Goal: Task Accomplishment & Management: Manage account settings

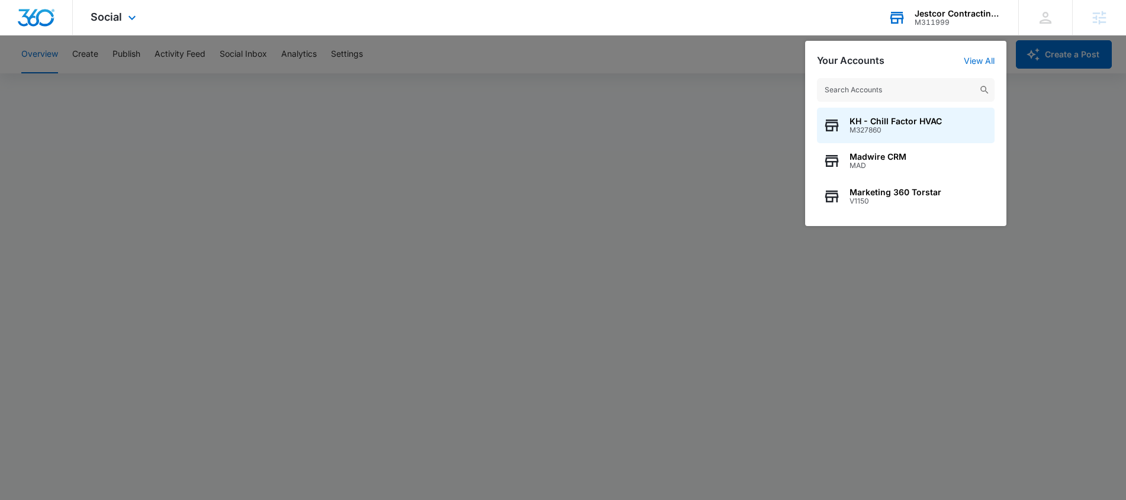
click at [924, 96] on input "text" at bounding box center [906, 90] width 178 height 24
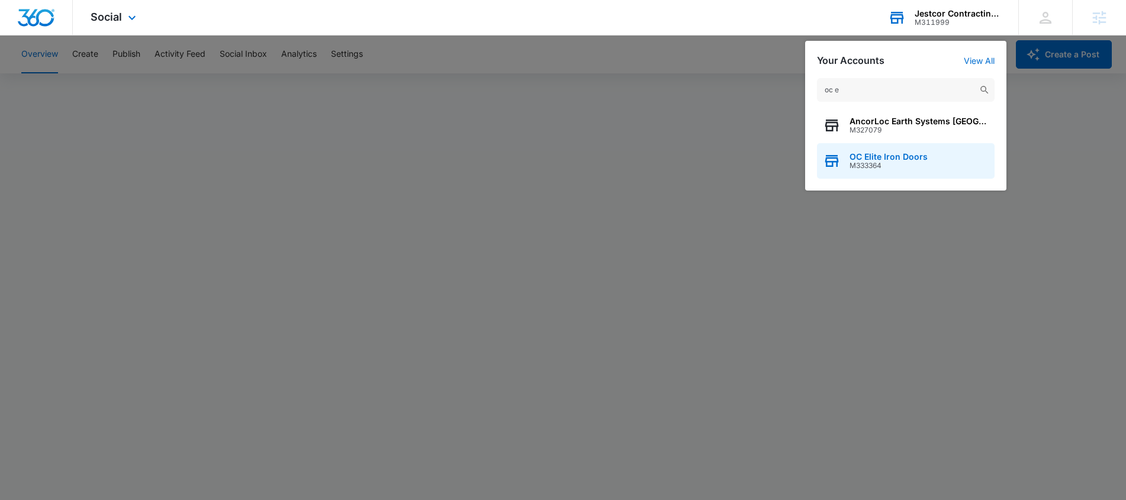
type input "oc e"
click at [892, 159] on span "OC Elite Iron Doors" at bounding box center [888, 156] width 78 height 9
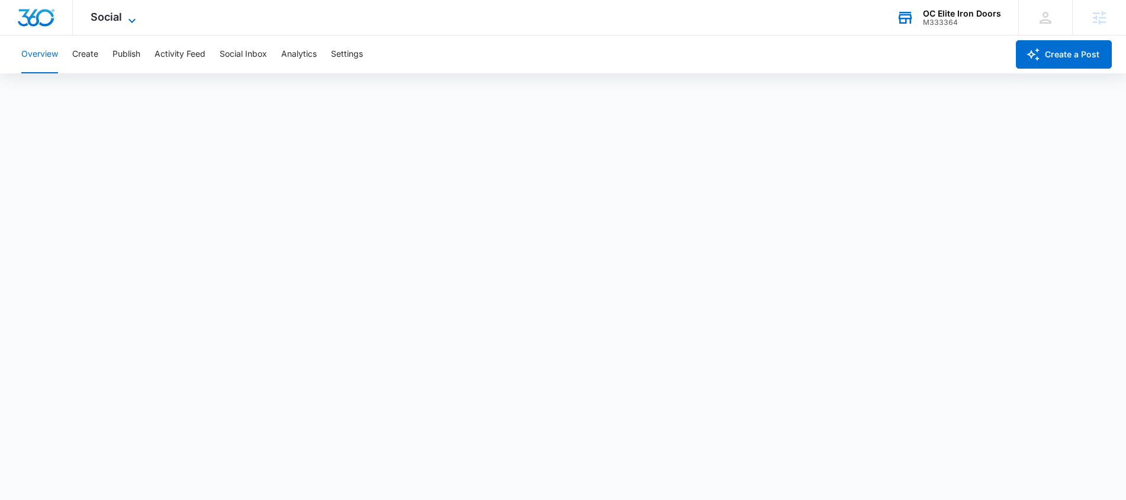
click at [132, 21] on icon at bounding box center [131, 20] width 7 height 4
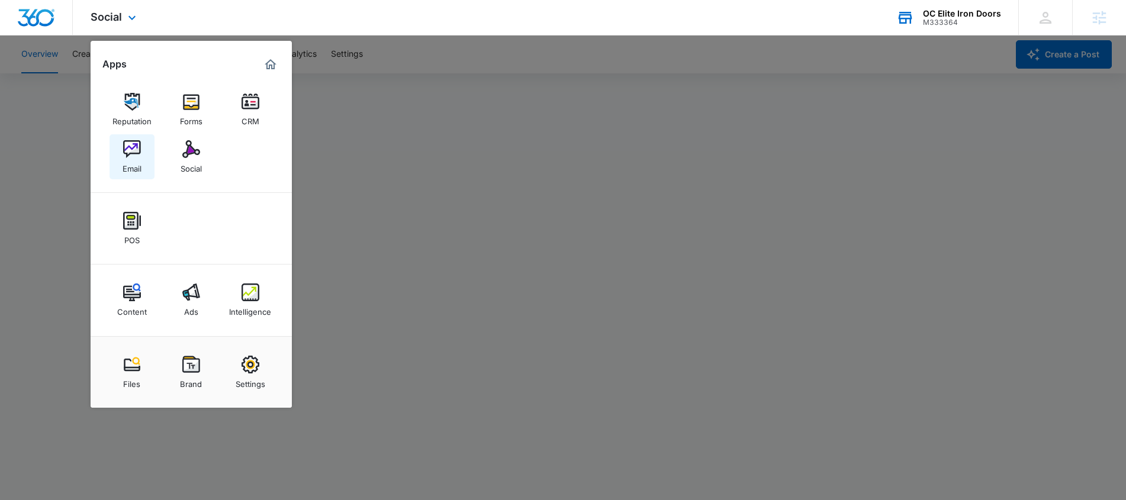
click at [135, 161] on div "Email" at bounding box center [132, 165] width 19 height 15
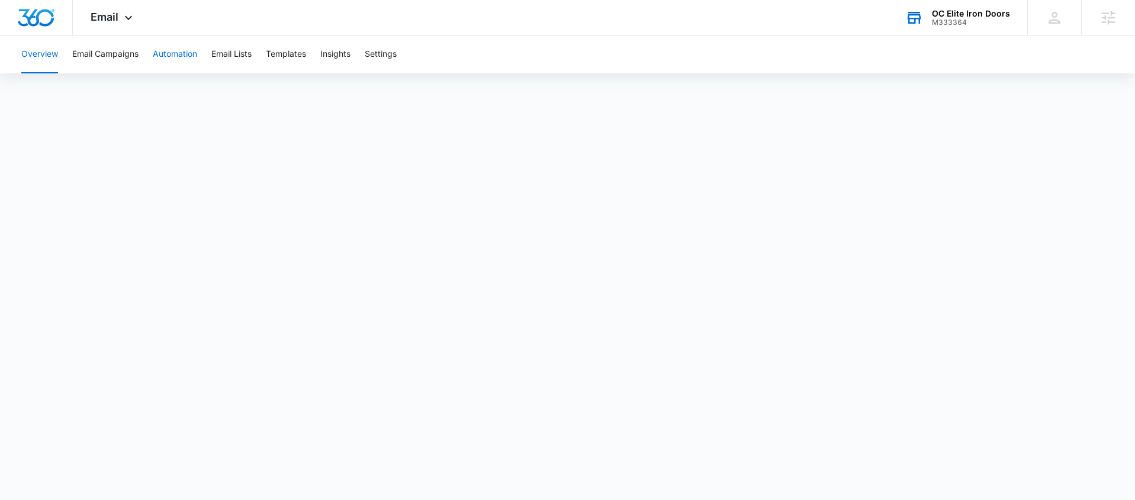
click at [196, 54] on button "Automation" at bounding box center [175, 55] width 44 height 38
click at [120, 13] on div "Email Apps Reputation Forms CRM Email Social POS Content Ads Intelligence Files…" at bounding box center [113, 17] width 81 height 35
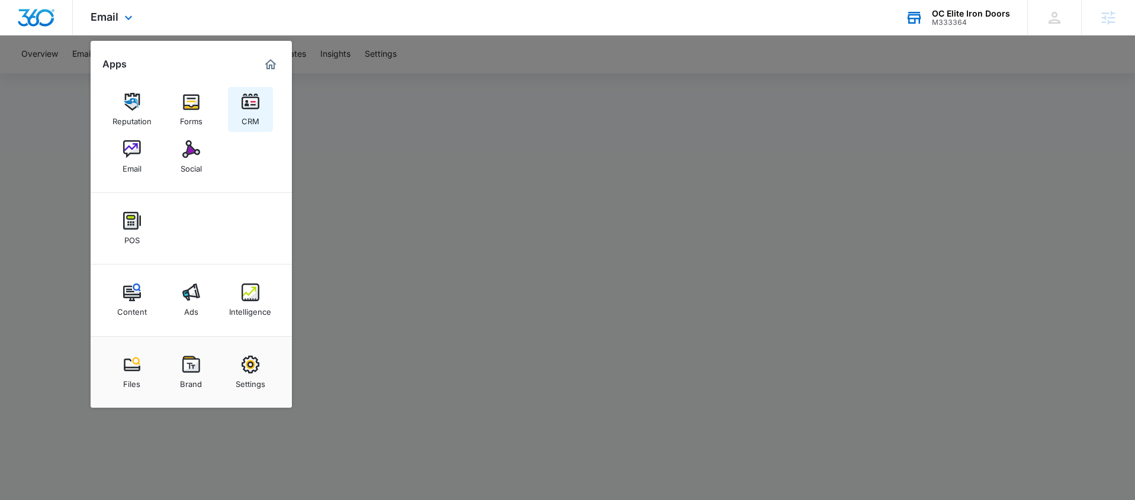
click at [253, 114] on div "CRM" at bounding box center [251, 118] width 18 height 15
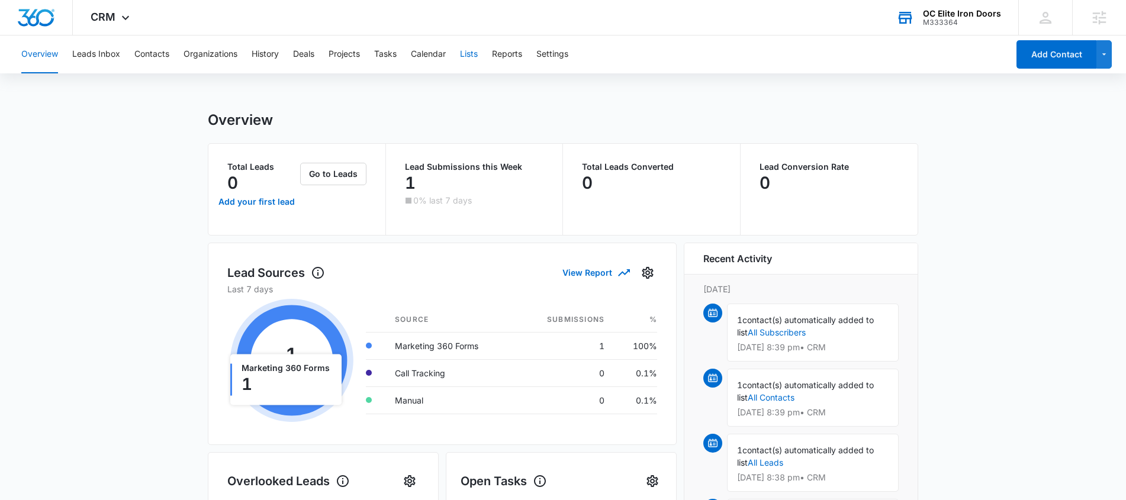
click at [477, 58] on button "Lists" at bounding box center [469, 55] width 18 height 38
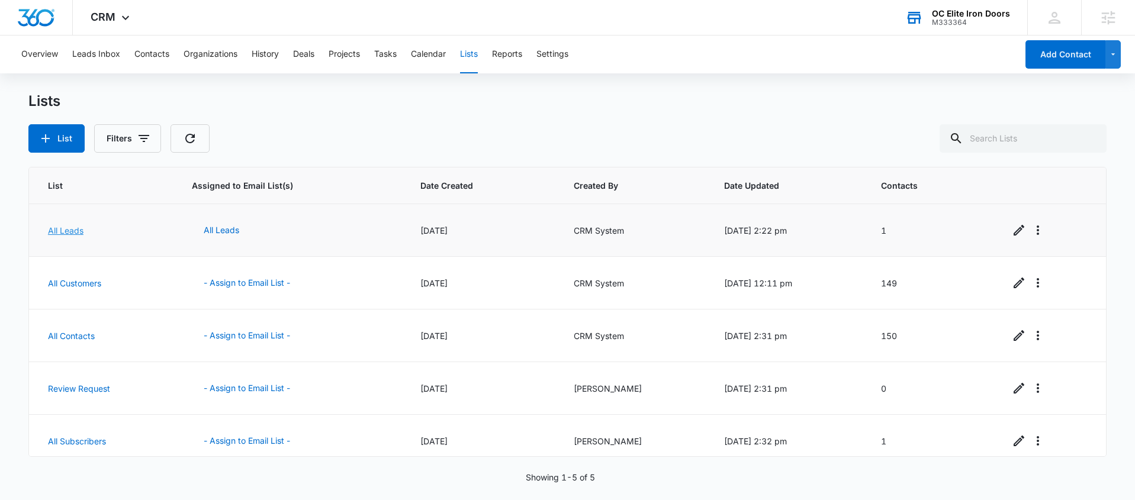
click at [81, 233] on link "All Leads" at bounding box center [66, 231] width 36 height 10
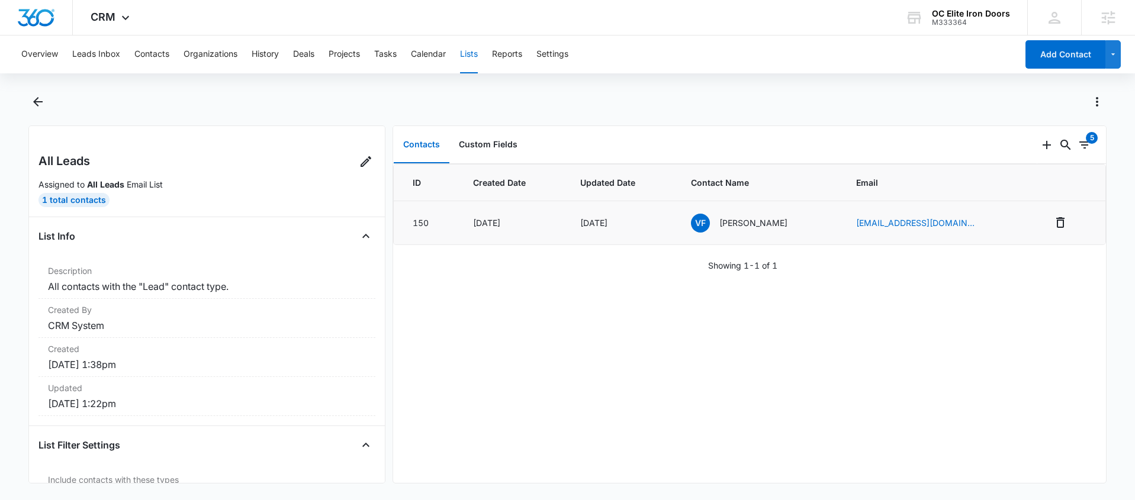
click at [755, 222] on p "Veronica Ferrante" at bounding box center [753, 223] width 68 height 12
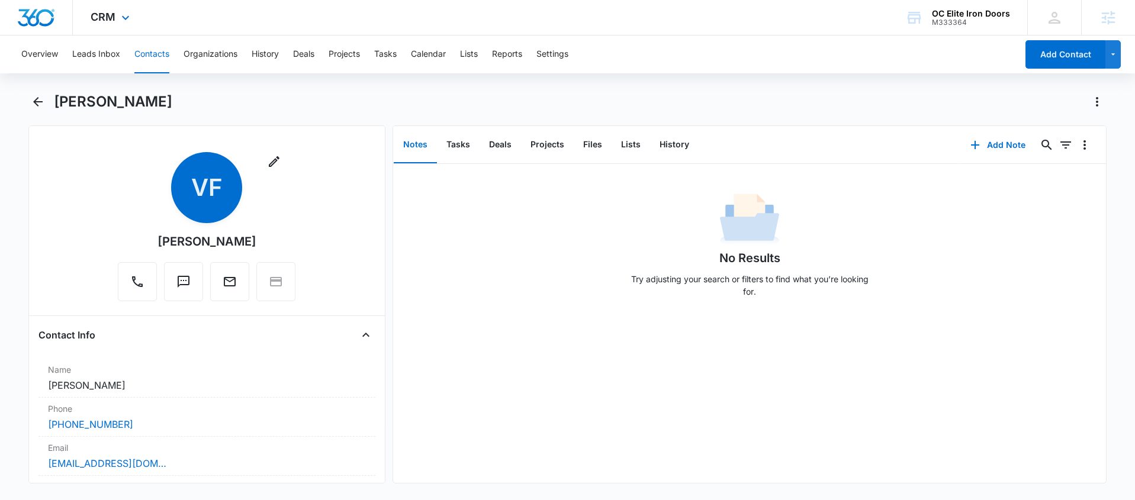
click at [117, 22] on div "CRM Apps Reputation Forms CRM Email Social POS Content Ads Intelligence Files B…" at bounding box center [112, 17] width 78 height 35
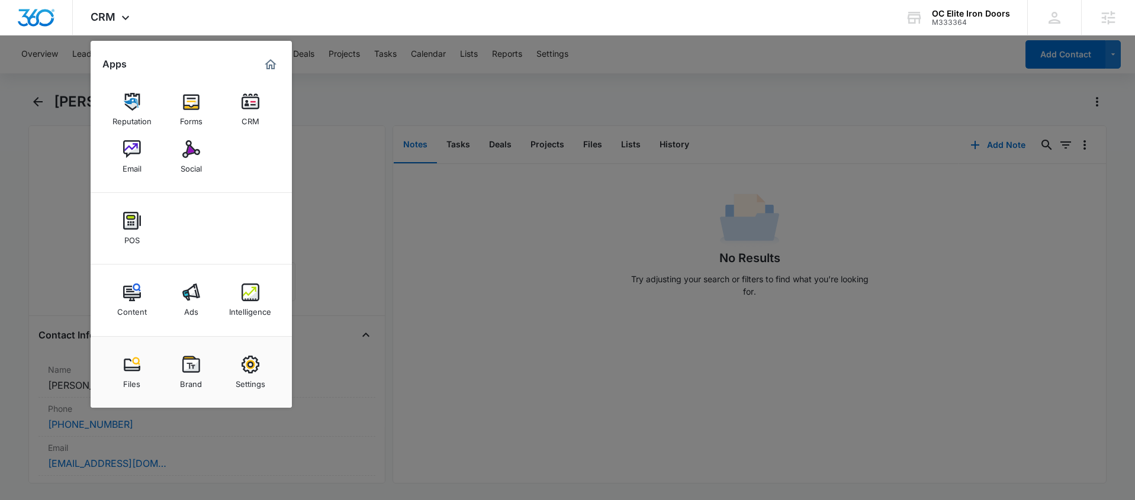
click at [453, 101] on div at bounding box center [567, 250] width 1135 height 500
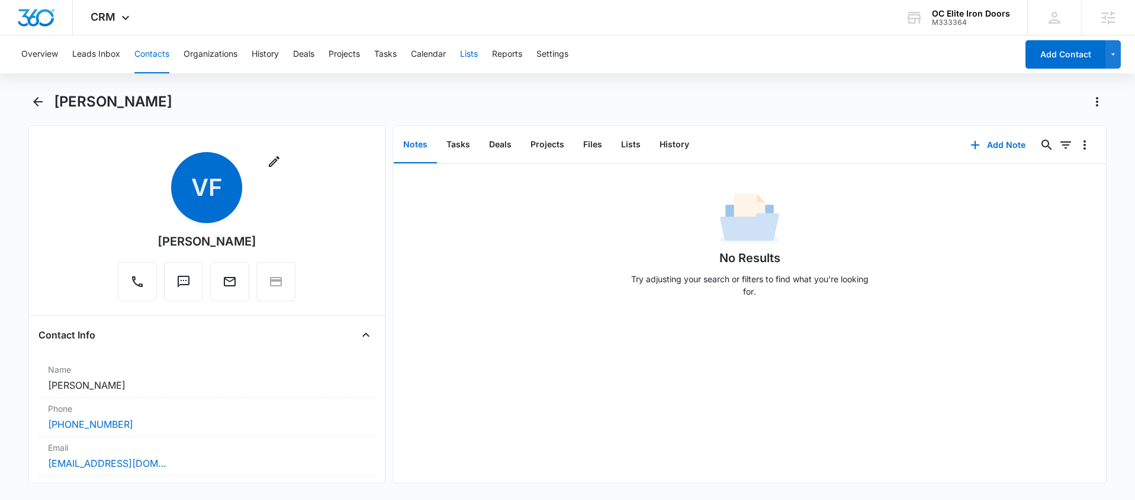
click at [465, 65] on button "Lists" at bounding box center [469, 55] width 18 height 38
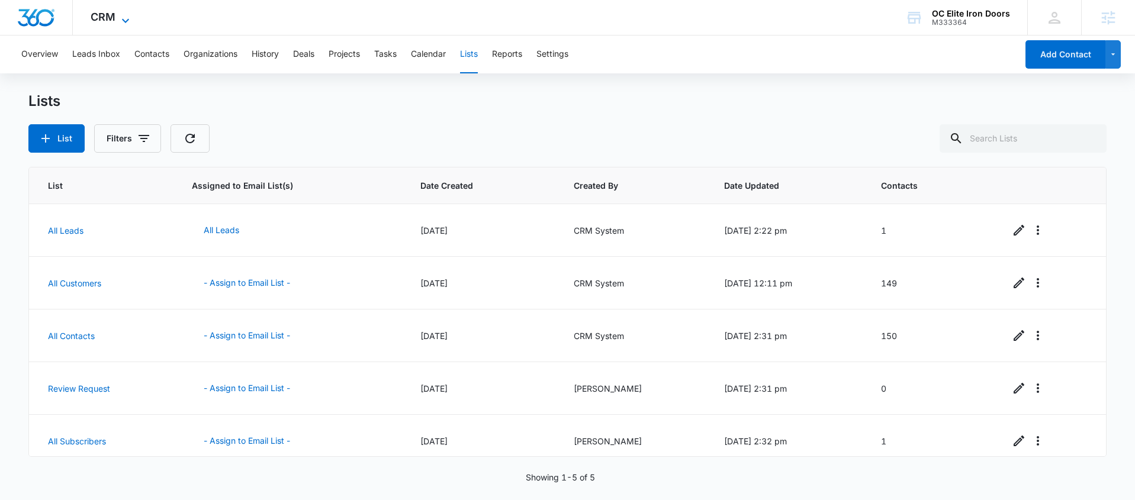
click at [118, 21] on icon at bounding box center [125, 21] width 14 height 14
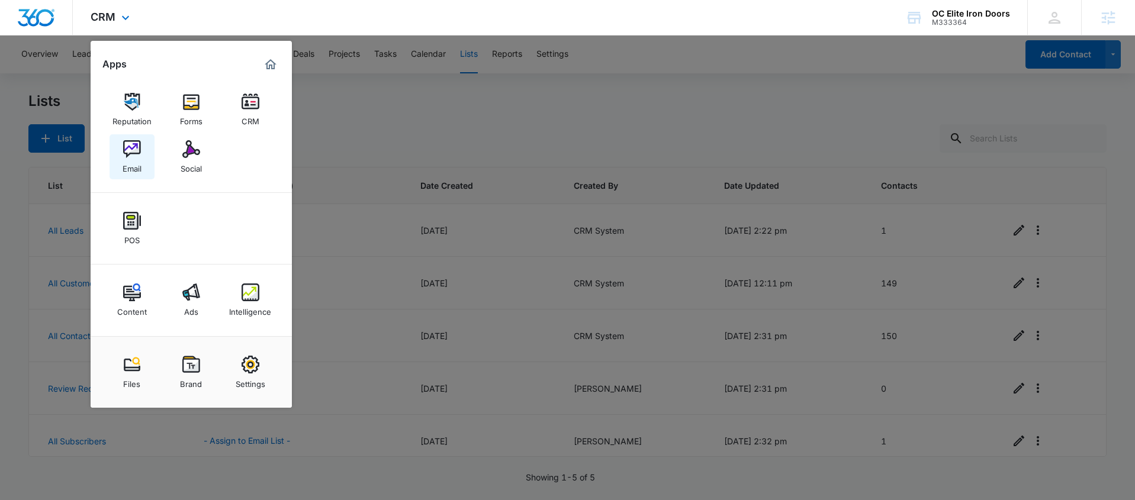
click at [117, 156] on link "Email" at bounding box center [132, 156] width 45 height 45
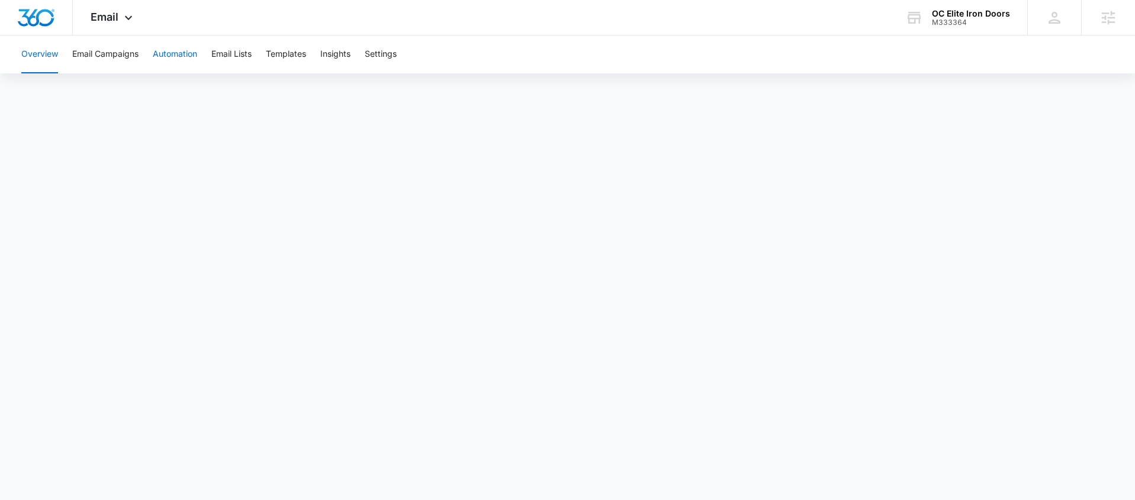
click at [165, 62] on button "Automation" at bounding box center [175, 55] width 44 height 38
click at [229, 59] on button "Email Lists" at bounding box center [231, 55] width 40 height 38
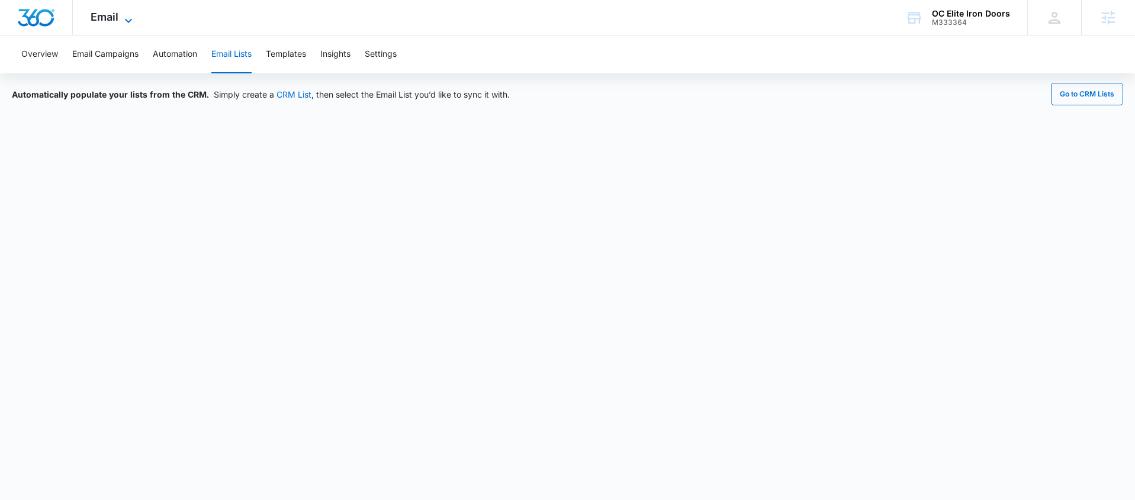
click at [124, 10] on div "Email Apps Reputation Forms CRM Email Social POS Content Ads Intelligence Files…" at bounding box center [113, 17] width 81 height 35
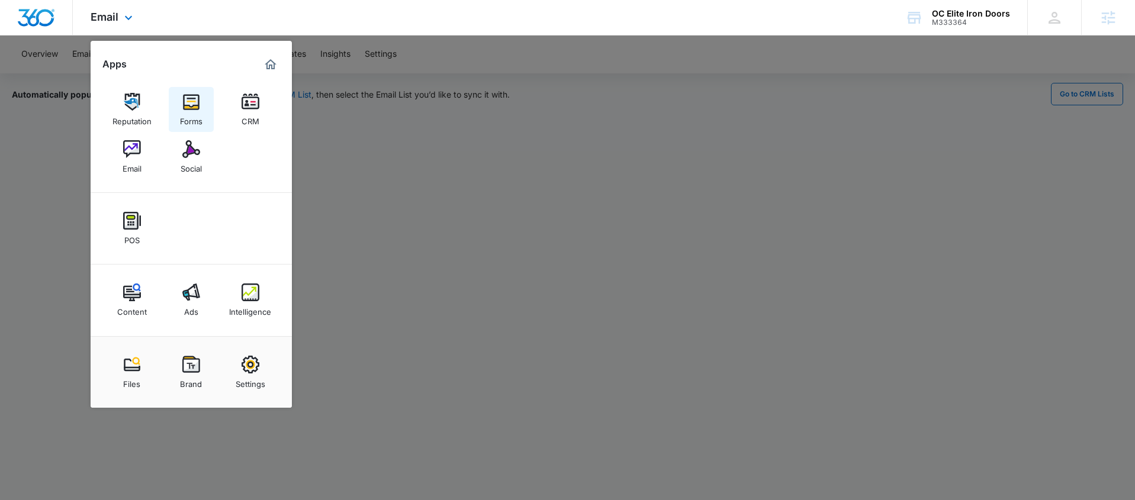
click at [205, 107] on link "Forms" at bounding box center [191, 109] width 45 height 45
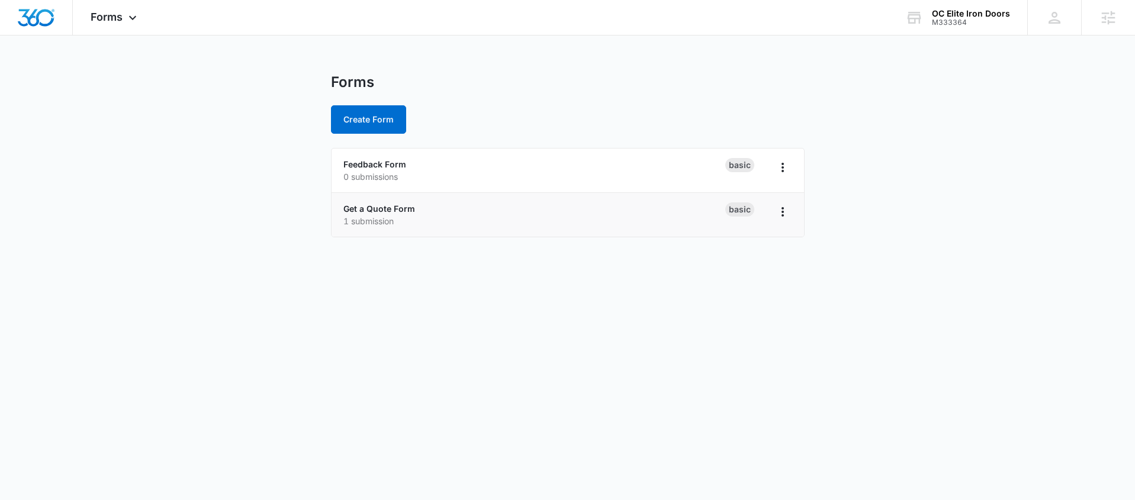
click at [382, 198] on li "Get a Quote Form 1 submission Basic" at bounding box center [568, 215] width 472 height 44
click at [381, 205] on link "Get a Quote Form" at bounding box center [379, 209] width 72 height 10
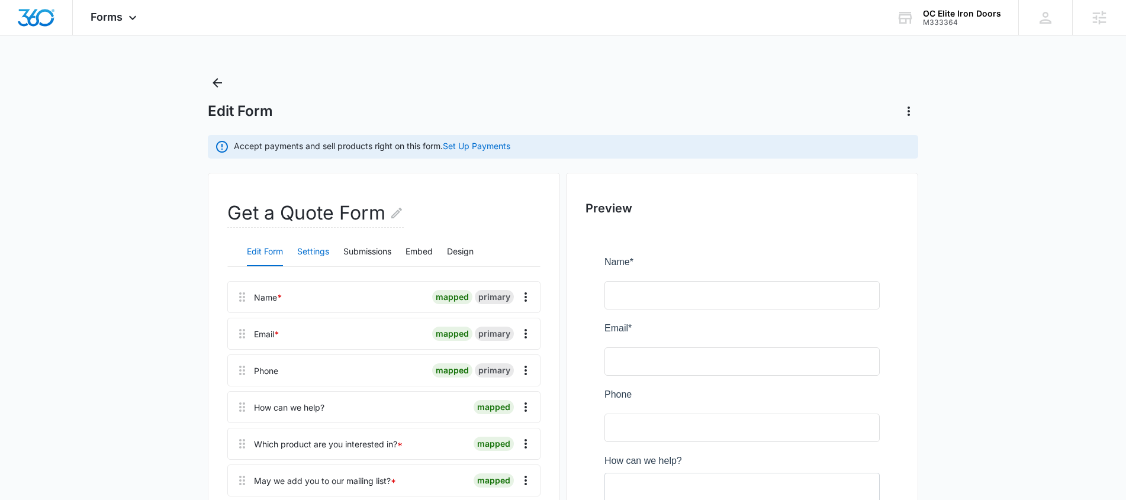
click at [327, 250] on button "Settings" at bounding box center [313, 252] width 32 height 28
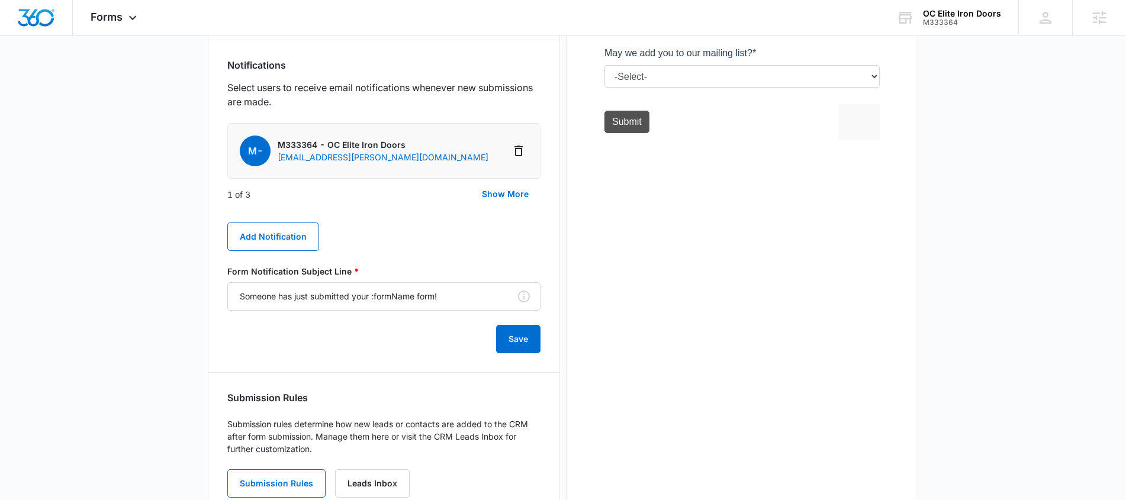
scroll to position [675, 0]
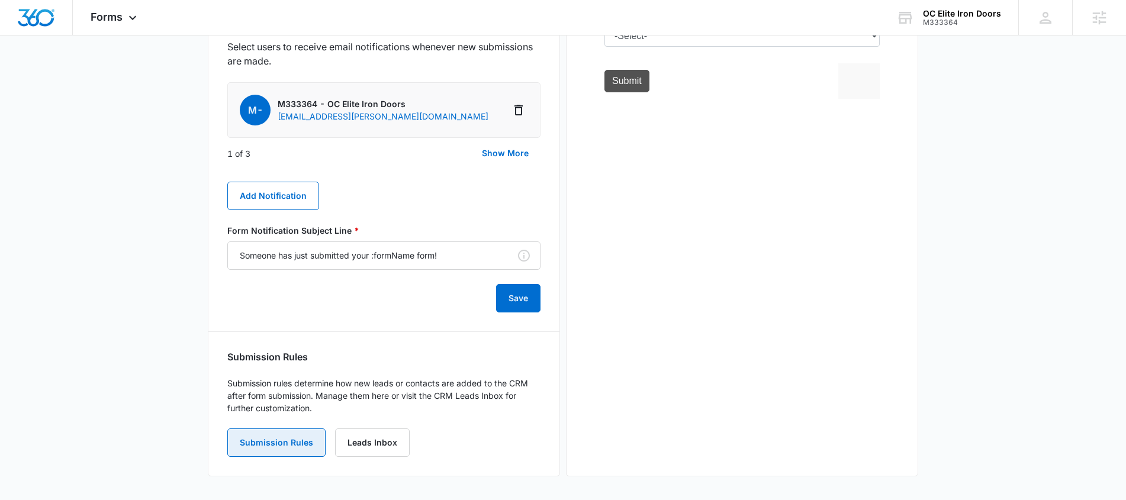
click at [304, 438] on button "Submission Rules" at bounding box center [276, 443] width 98 height 28
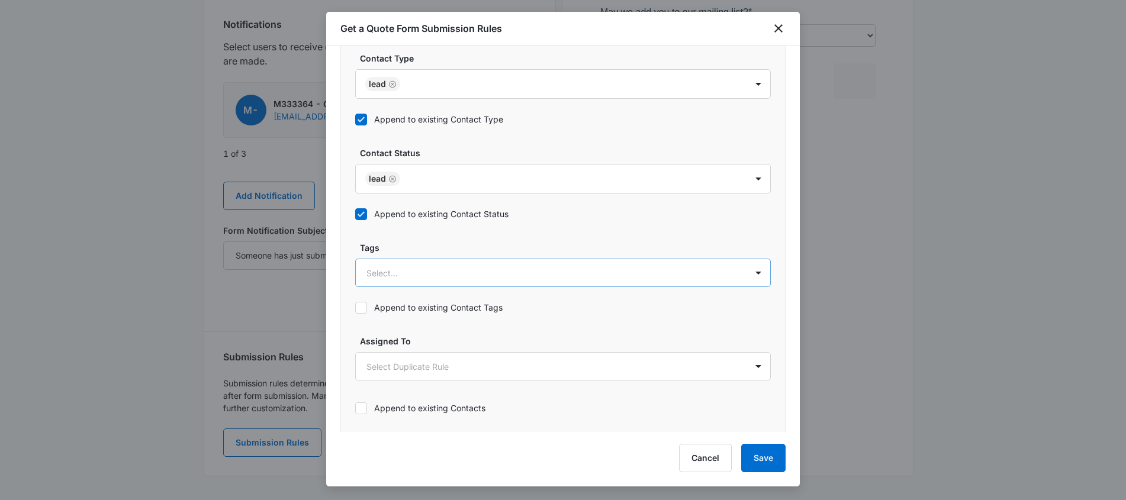
scroll to position [635, 0]
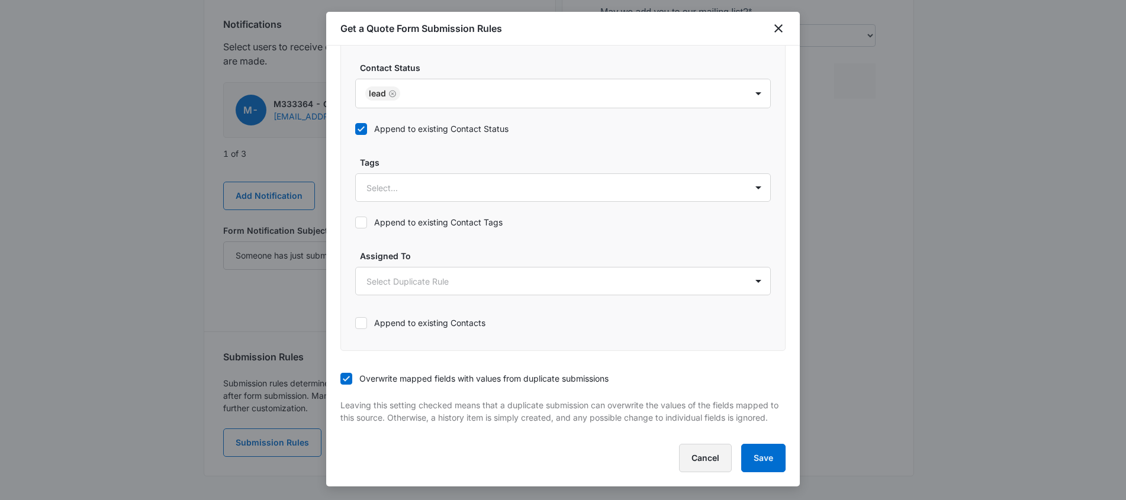
click at [697, 457] on button "Cancel" at bounding box center [705, 458] width 53 height 28
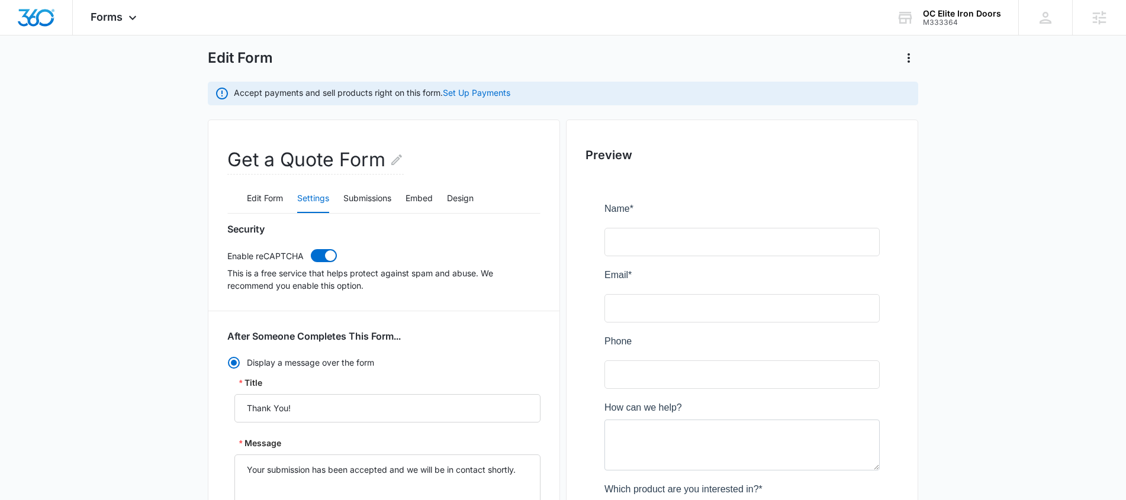
scroll to position [0, 0]
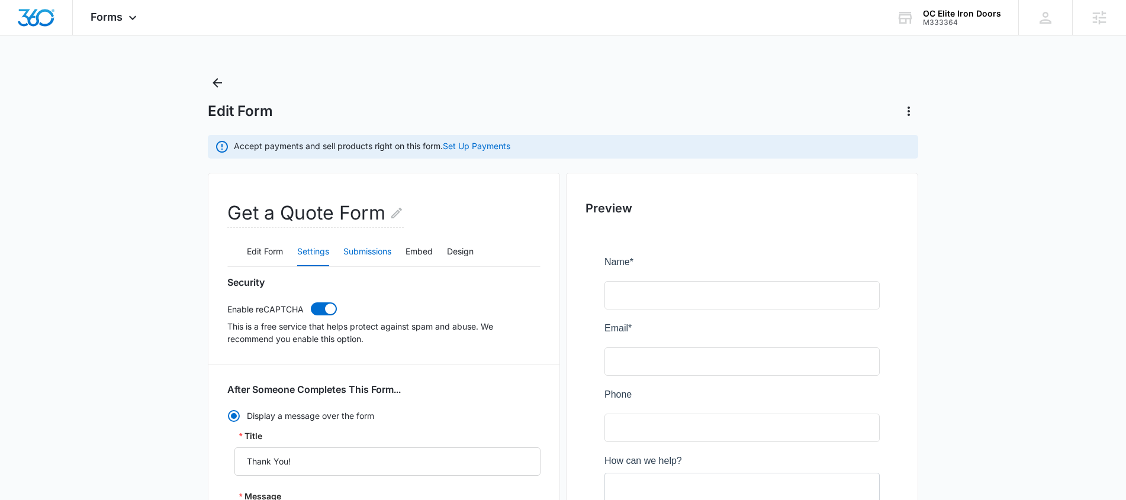
click at [380, 252] on button "Submissions" at bounding box center [367, 252] width 48 height 28
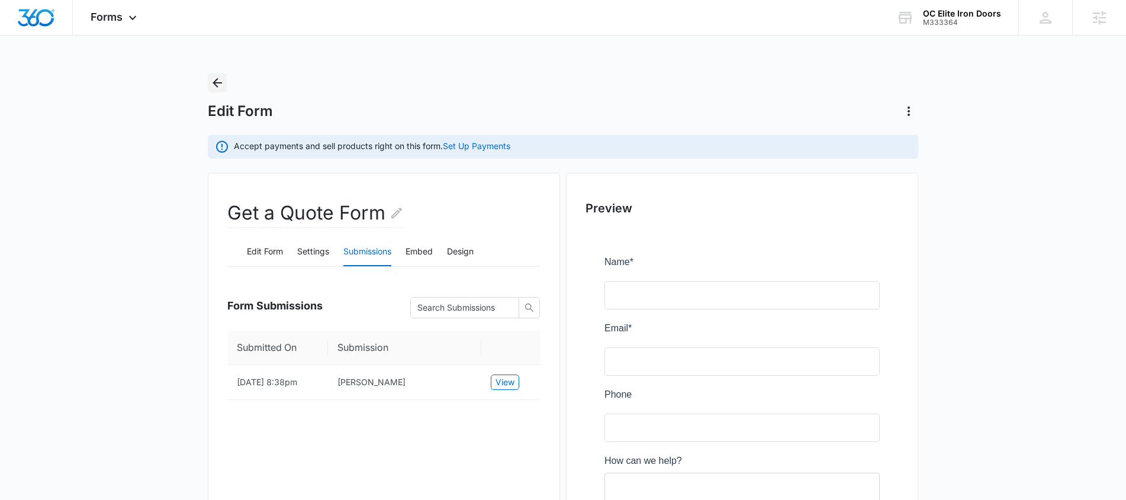
click at [218, 83] on icon "Back" at bounding box center [217, 82] width 9 height 9
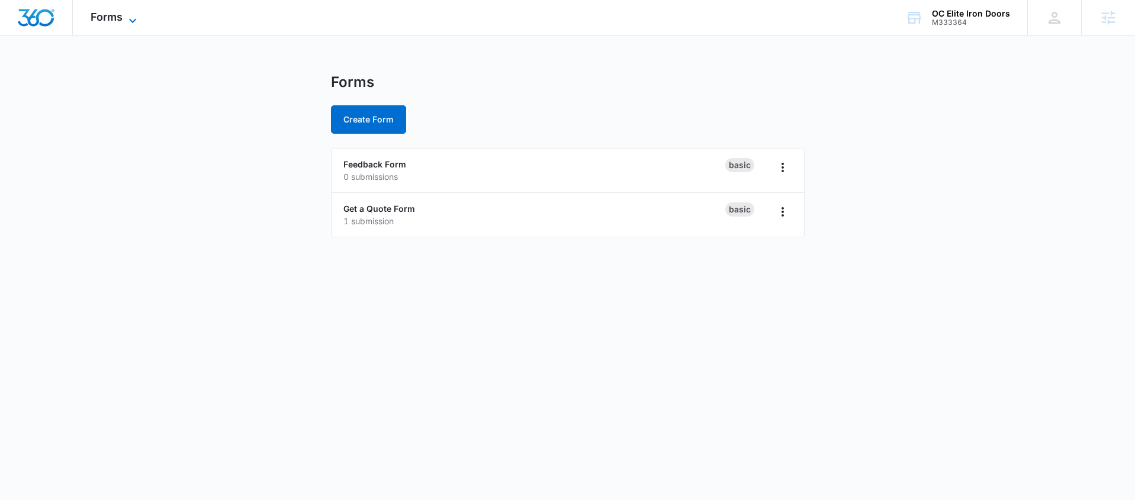
click at [126, 16] on icon at bounding box center [133, 21] width 14 height 14
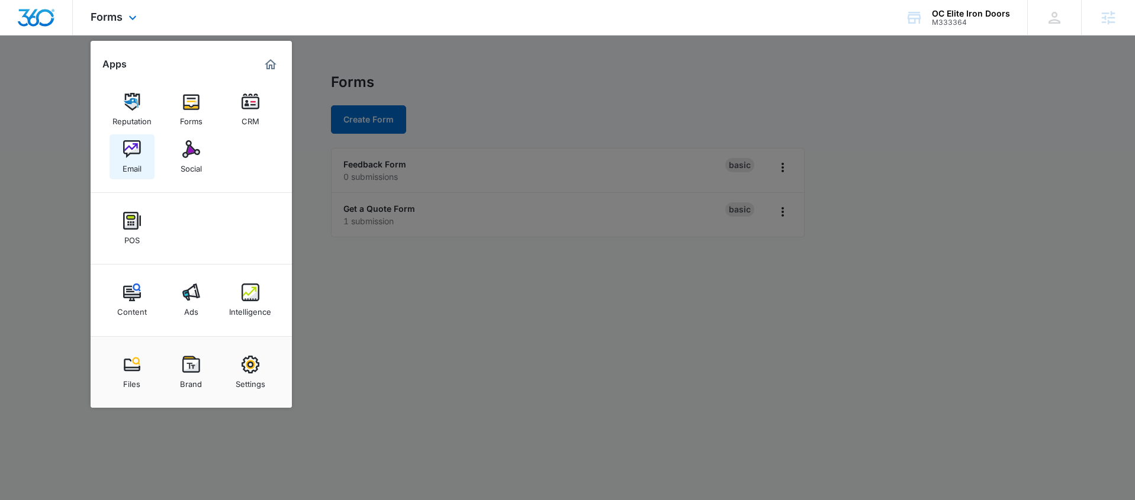
click at [148, 152] on link "Email" at bounding box center [132, 156] width 45 height 45
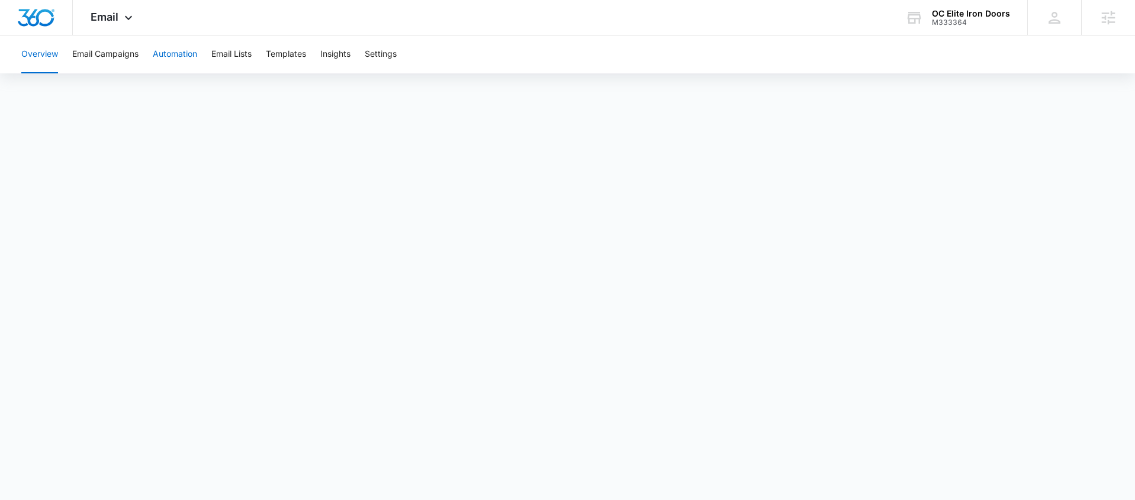
click at [173, 59] on button "Automation" at bounding box center [175, 55] width 44 height 38
click at [121, 61] on button "Email Campaigns" at bounding box center [105, 55] width 66 height 38
click at [195, 53] on button "Automation" at bounding box center [175, 55] width 44 height 38
click at [56, 55] on button "Overview" at bounding box center [39, 55] width 37 height 38
click at [139, 53] on button "Email Campaigns" at bounding box center [105, 55] width 66 height 38
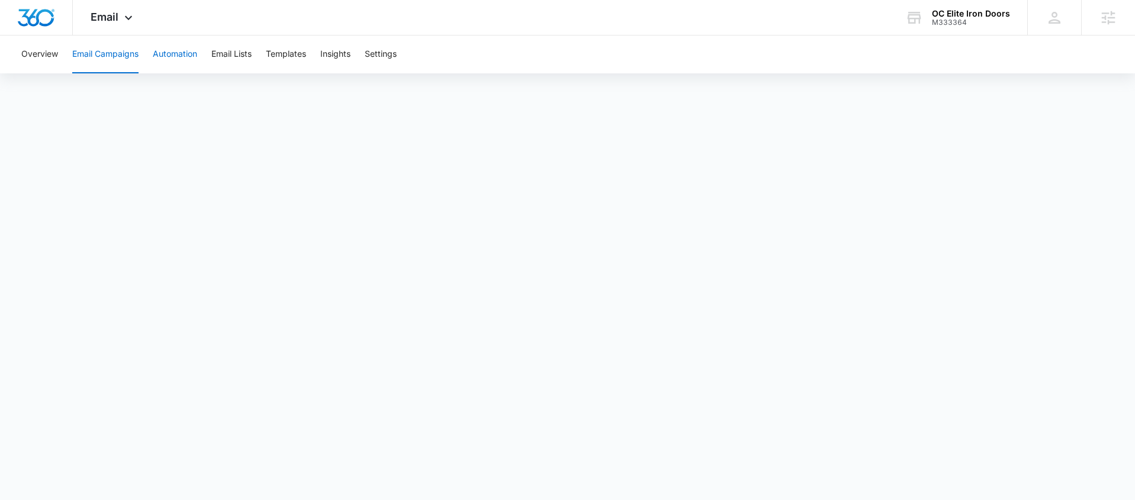
click at [175, 53] on button "Automation" at bounding box center [175, 55] width 44 height 38
click at [105, 67] on button "Email Campaigns" at bounding box center [105, 55] width 66 height 38
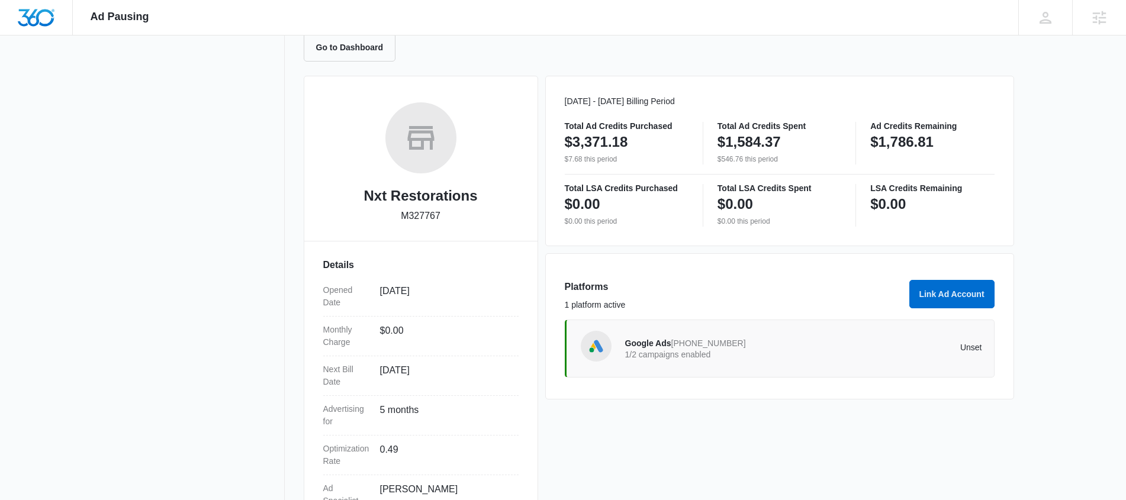
scroll to position [127, 0]
